Goal: Information Seeking & Learning: Learn about a topic

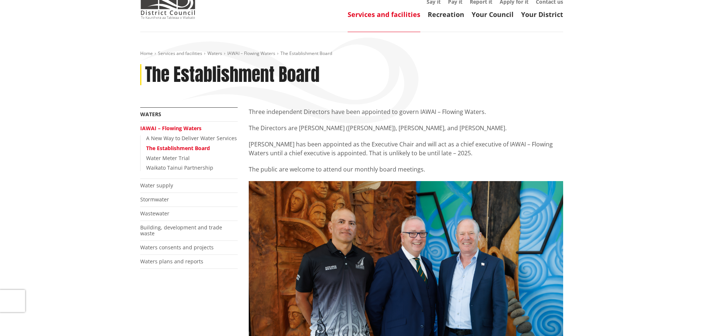
scroll to position [37, 0]
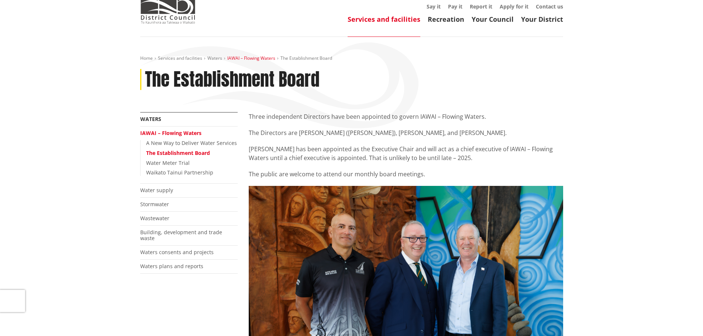
click at [247, 57] on link "IAWAI – Flowing Waters" at bounding box center [251, 58] width 48 height 6
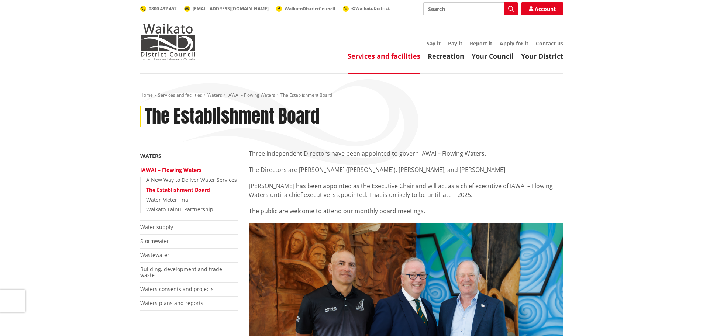
scroll to position [37, 0]
